Goal: Task Accomplishment & Management: Use online tool/utility

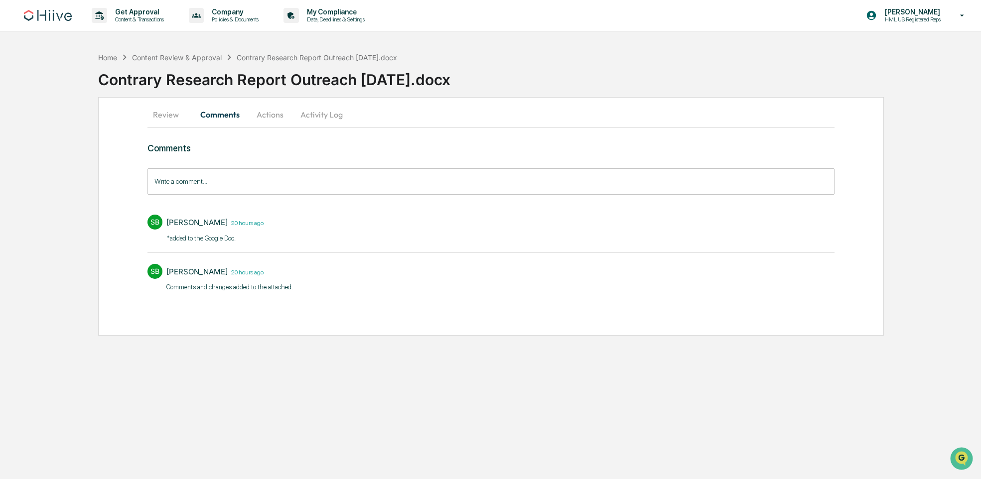
click at [179, 81] on div "Contrary Research Report Outreach [DATE].docx" at bounding box center [539, 76] width 883 height 26
click at [174, 112] on button "Review" at bounding box center [169, 115] width 45 height 24
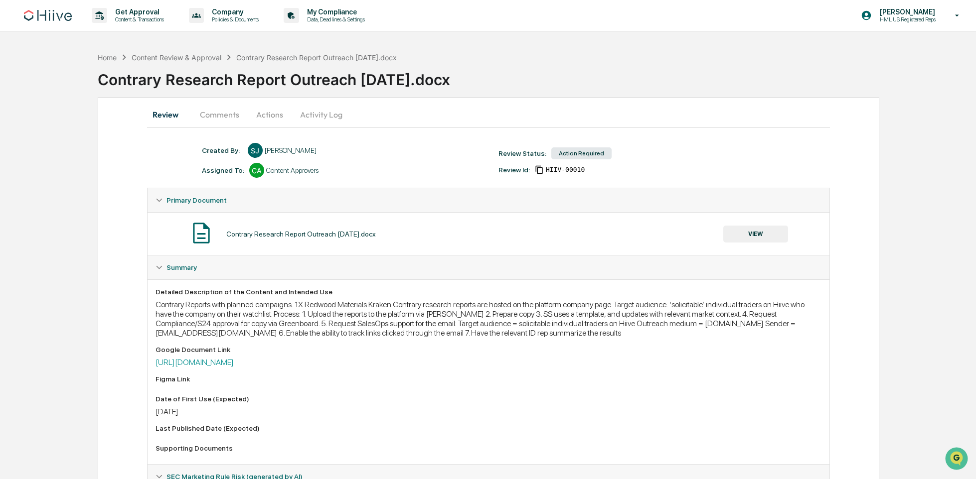
click at [267, 117] on button "Actions" at bounding box center [269, 115] width 45 height 24
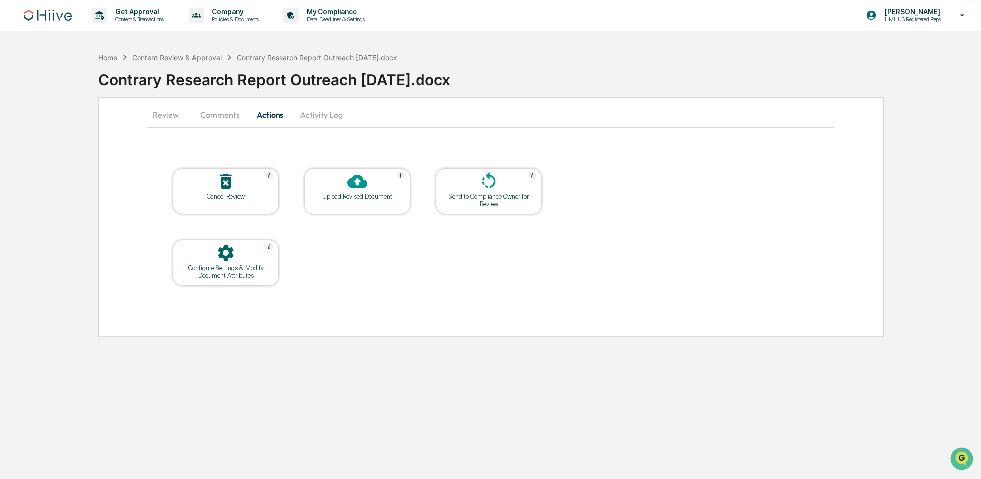
click at [361, 196] on div "Upload Revised Document" at bounding box center [357, 196] width 90 height 7
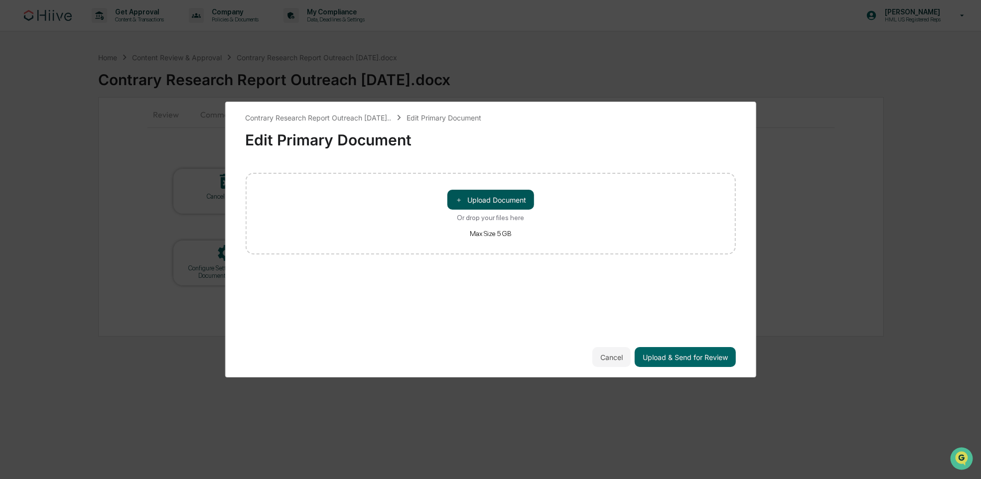
click at [509, 198] on button "＋ Upload Document" at bounding box center [490, 200] width 87 height 20
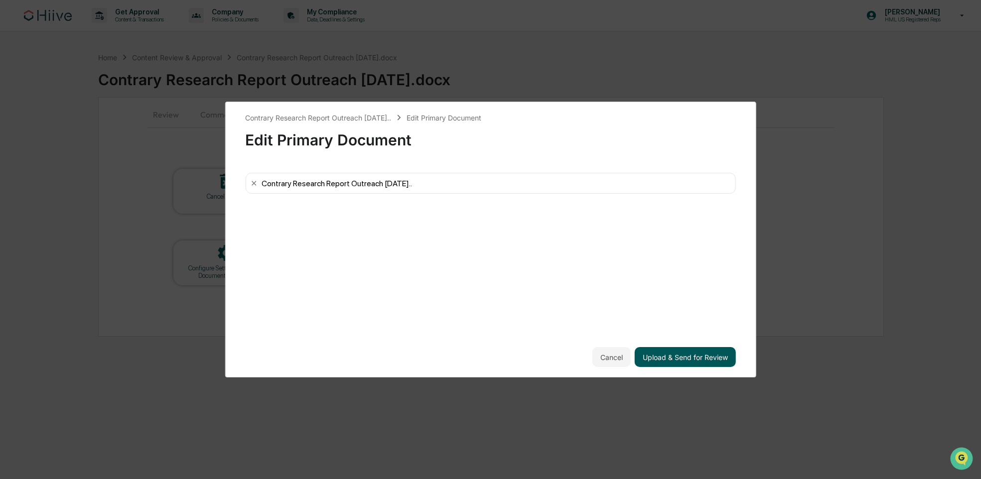
click at [704, 356] on button "Upload & Send for Review" at bounding box center [685, 357] width 101 height 20
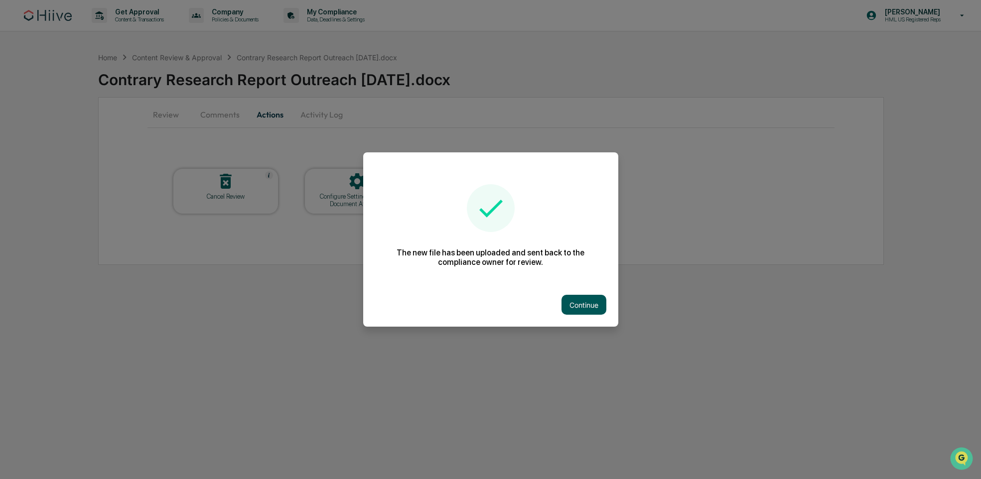
click at [583, 306] on button "Continue" at bounding box center [584, 305] width 45 height 20
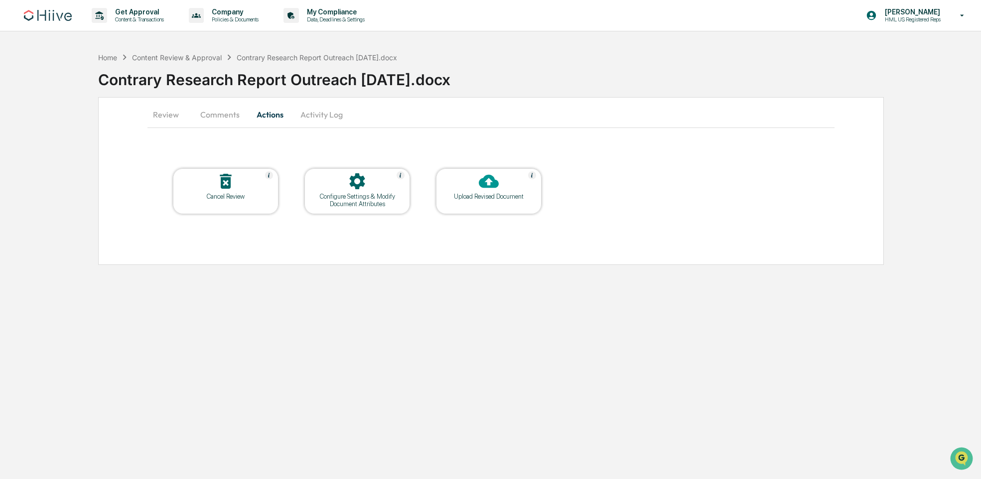
click at [140, 173] on div "Review Comments Actions Activity Log Cancel Review Configure Settings & Modify …" at bounding box center [491, 181] width 786 height 168
click at [155, 112] on button "Review" at bounding box center [169, 115] width 45 height 24
